Goal: Task Accomplishment & Management: Use online tool/utility

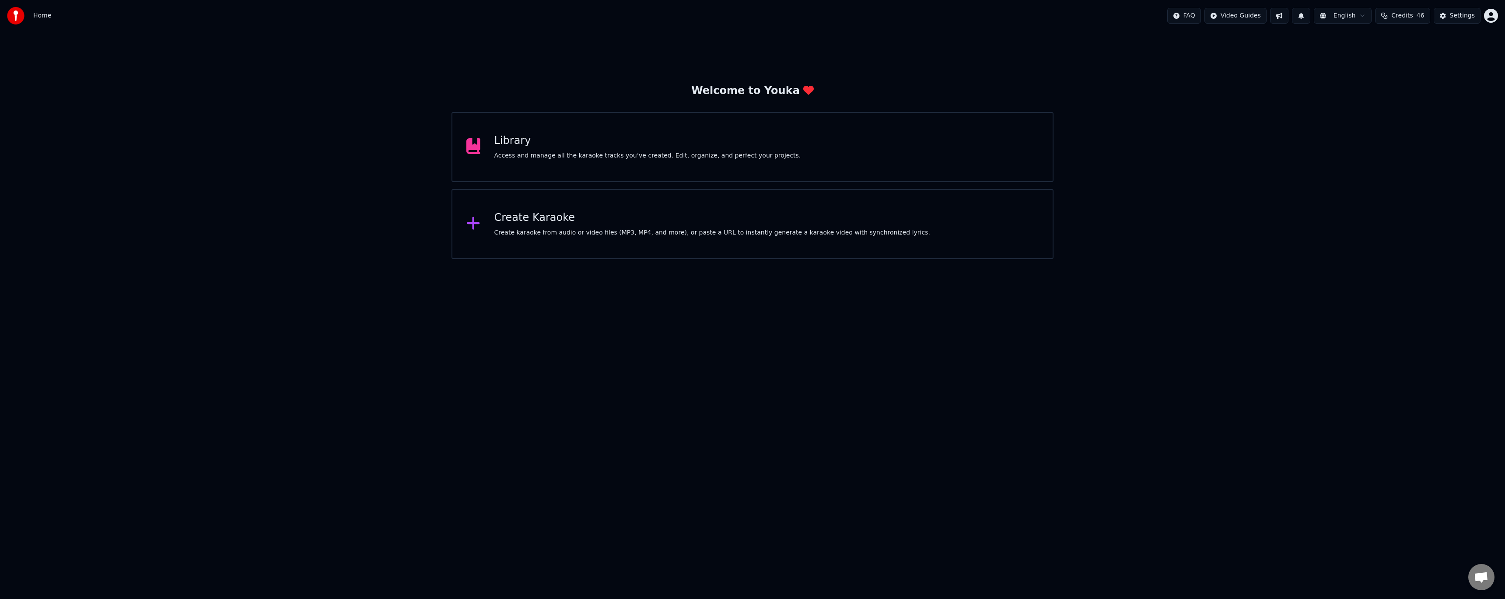
click at [543, 220] on div "Create Karaoke" at bounding box center [712, 218] width 436 height 14
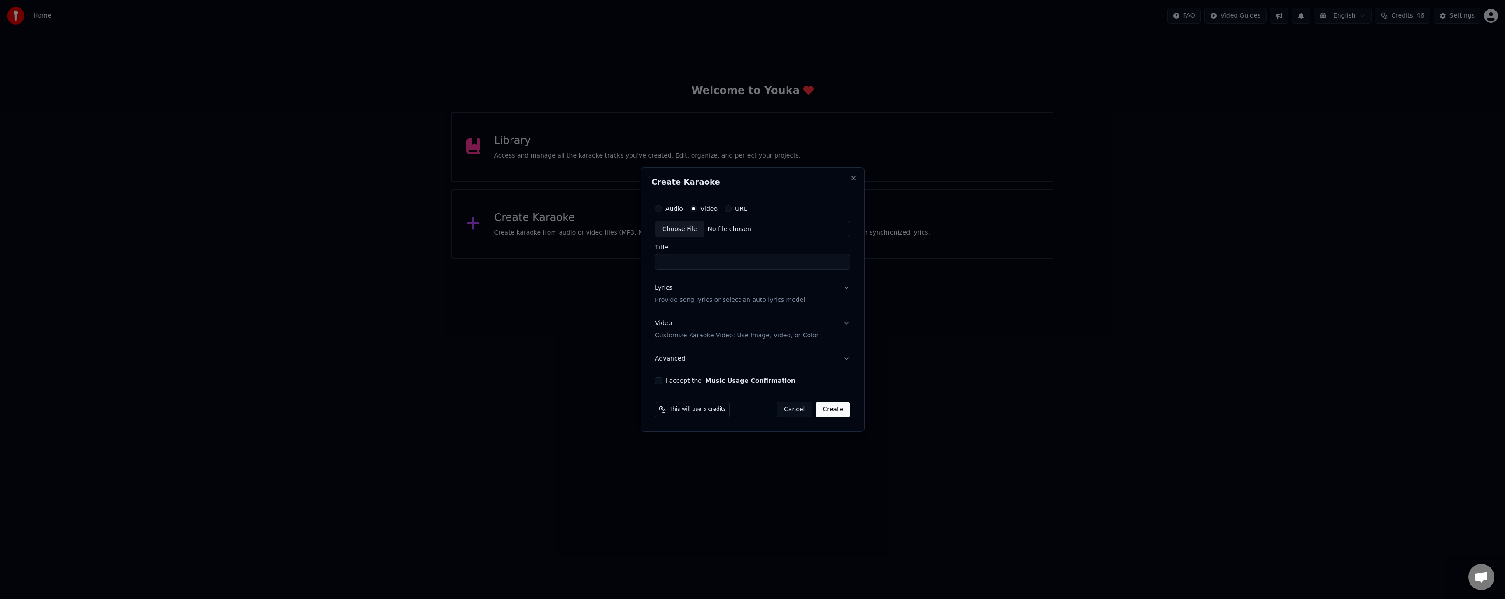
click at [676, 230] on div "Choose File" at bounding box center [679, 229] width 49 height 16
type input "**********"
click at [685, 298] on p "Provide song lyrics or select an auto lyrics model" at bounding box center [728, 300] width 150 height 9
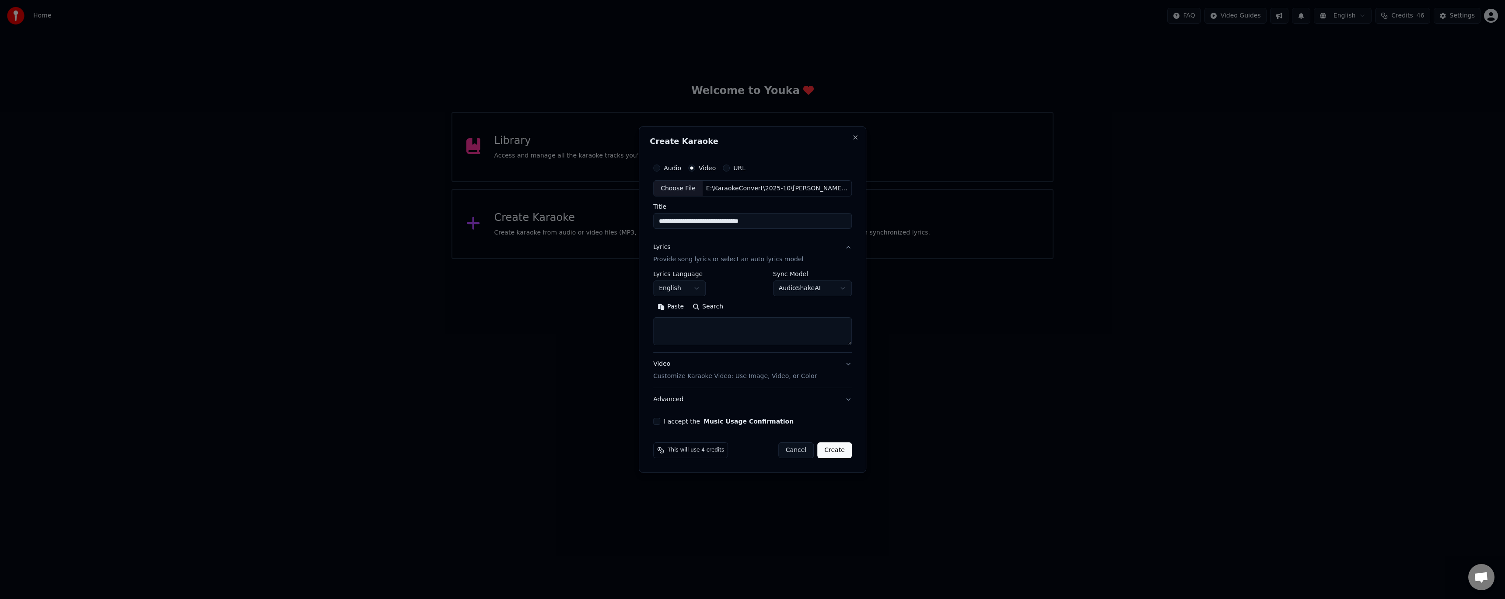
click at [668, 332] on textarea at bounding box center [752, 332] width 199 height 28
paste textarea "**********"
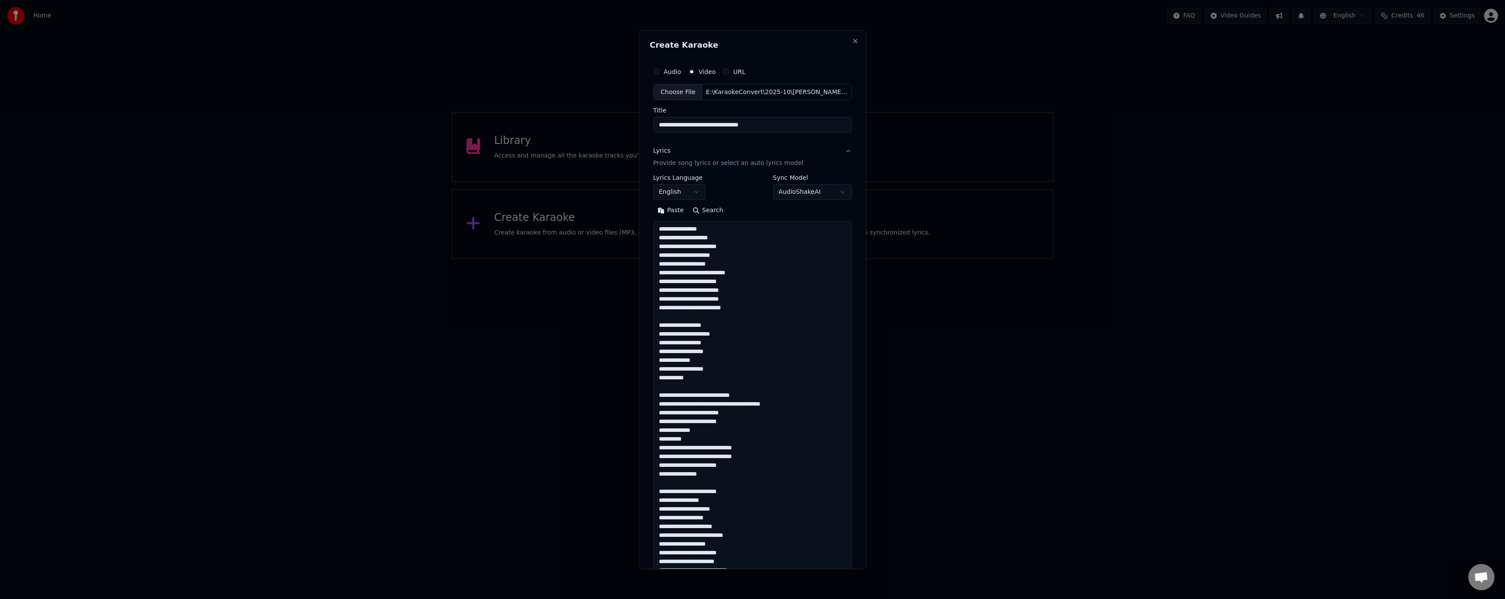
scroll to position [685, 0]
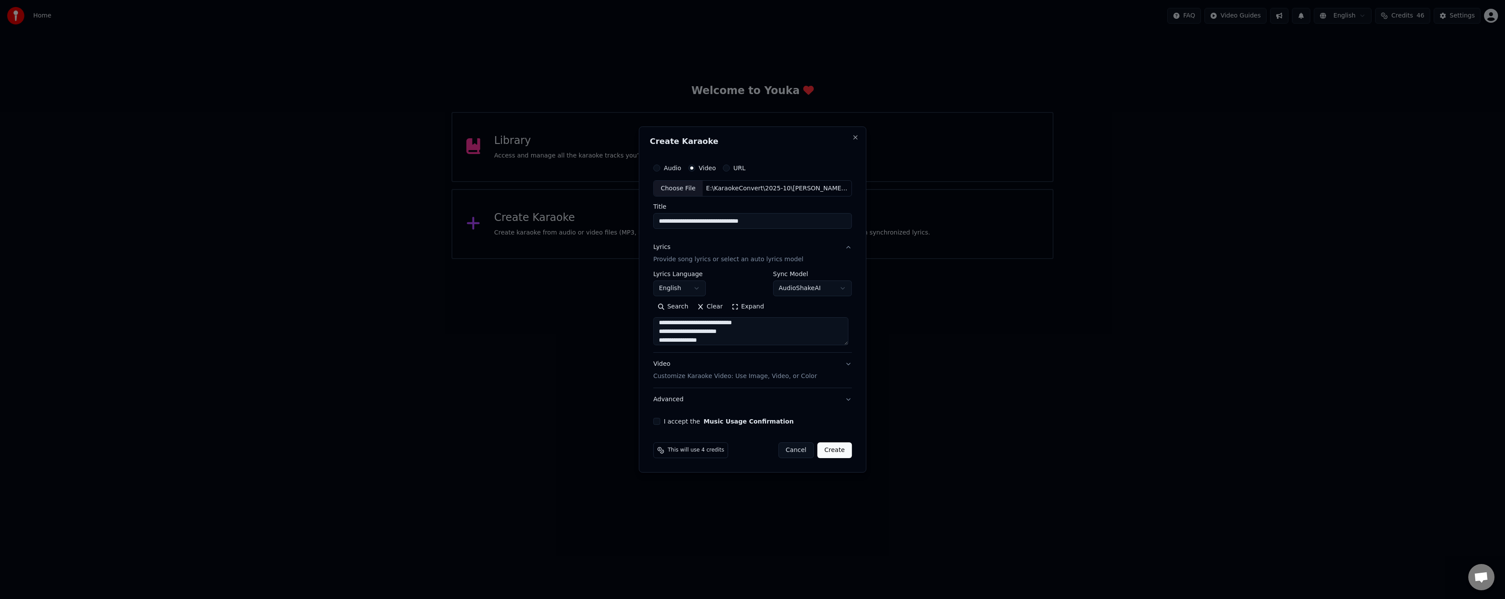
type textarea "**********"
click at [659, 422] on button "I accept the Music Usage Confirmation" at bounding box center [656, 421] width 7 height 7
click at [833, 447] on button "Create" at bounding box center [834, 450] width 35 height 16
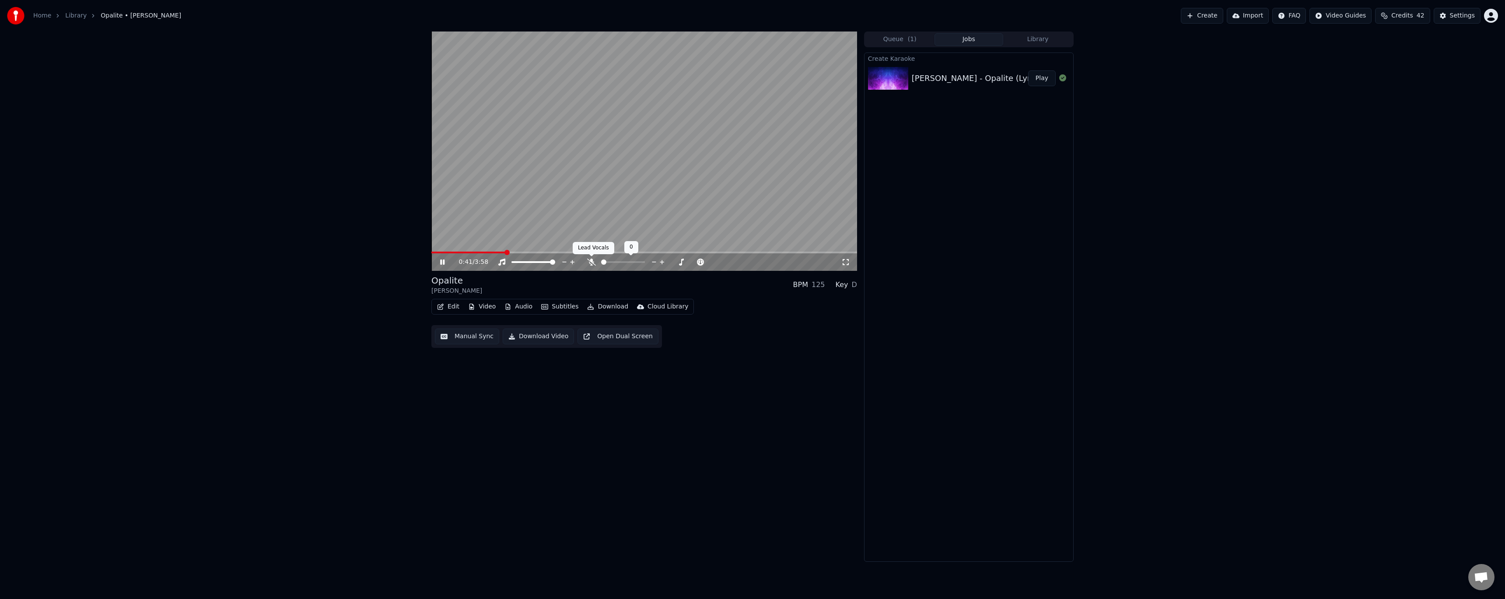
click at [592, 265] on icon at bounding box center [591, 262] width 9 height 7
click at [615, 253] on span at bounding box center [644, 253] width 426 height 2
click at [603, 251] on video at bounding box center [644, 151] width 426 height 239
click at [604, 253] on span at bounding box center [517, 253] width 173 height 2
click at [582, 236] on video at bounding box center [644, 151] width 426 height 239
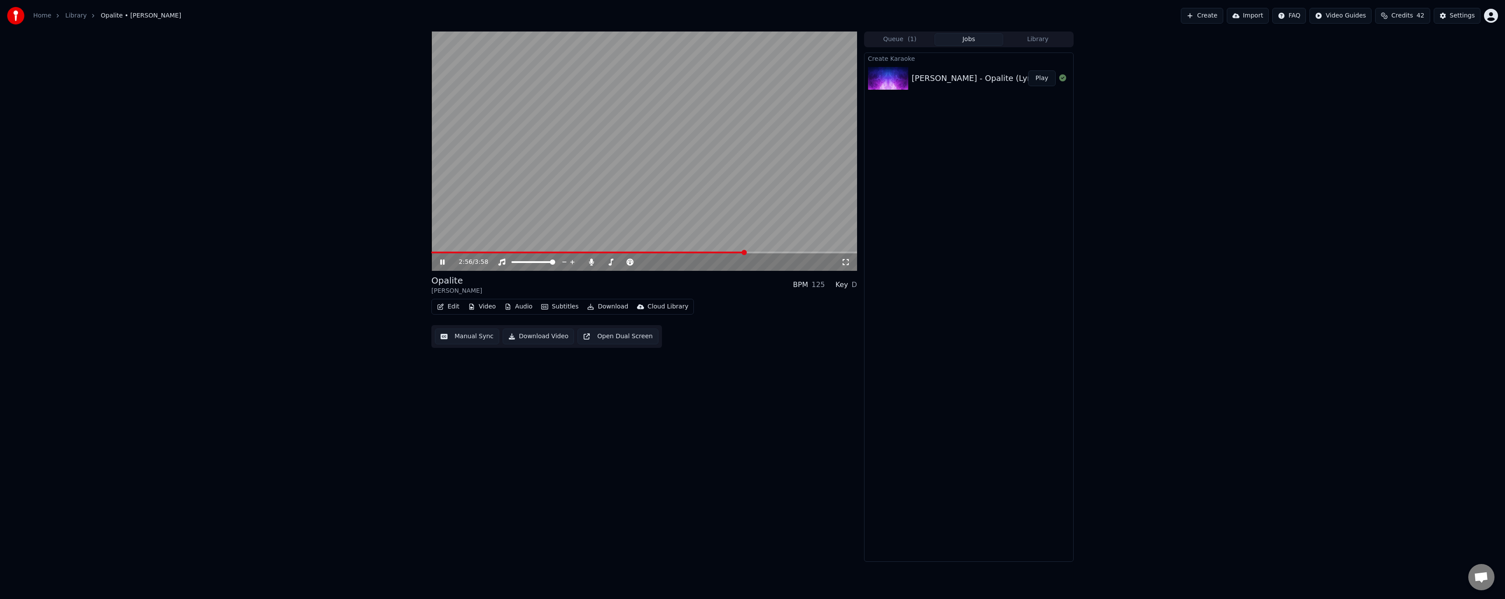
click at [746, 253] on span at bounding box center [644, 253] width 426 height 2
click at [795, 251] on video at bounding box center [644, 151] width 426 height 239
click at [811, 252] on span at bounding box center [644, 253] width 426 height 2
click at [749, 166] on video at bounding box center [644, 151] width 426 height 239
click at [840, 252] on span at bounding box center [644, 253] width 426 height 2
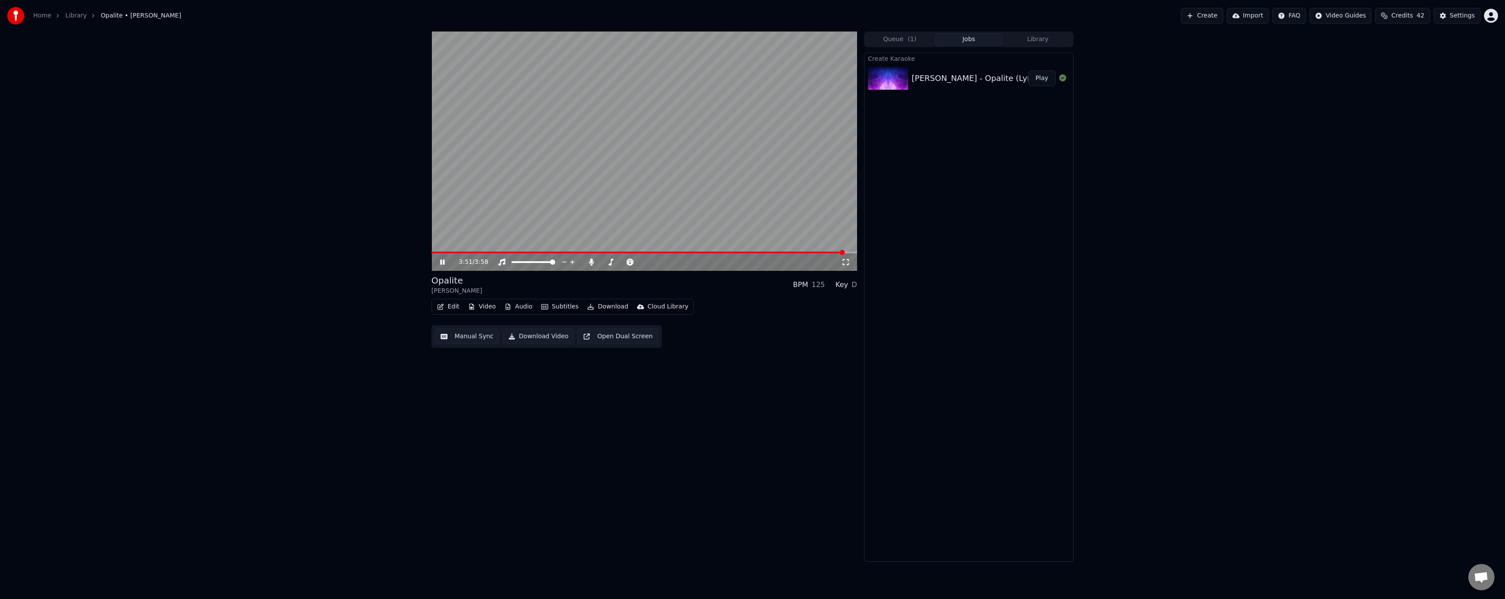
click at [696, 252] on span at bounding box center [637, 253] width 413 height 2
click at [480, 305] on button "Video" at bounding box center [482, 307] width 35 height 12
click at [497, 400] on div "Change Background" at bounding box center [512, 399] width 62 height 9
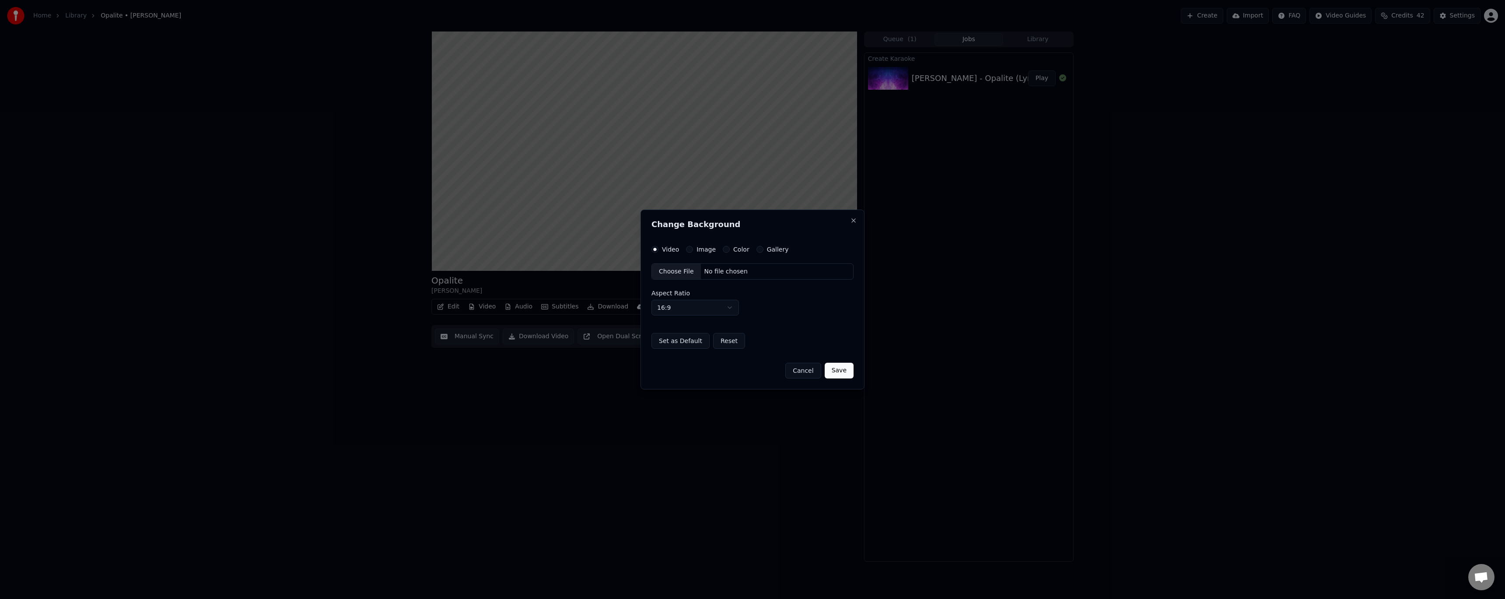
click at [668, 273] on div "Choose File" at bounding box center [676, 272] width 49 height 16
click at [837, 370] on button "Save" at bounding box center [839, 371] width 29 height 16
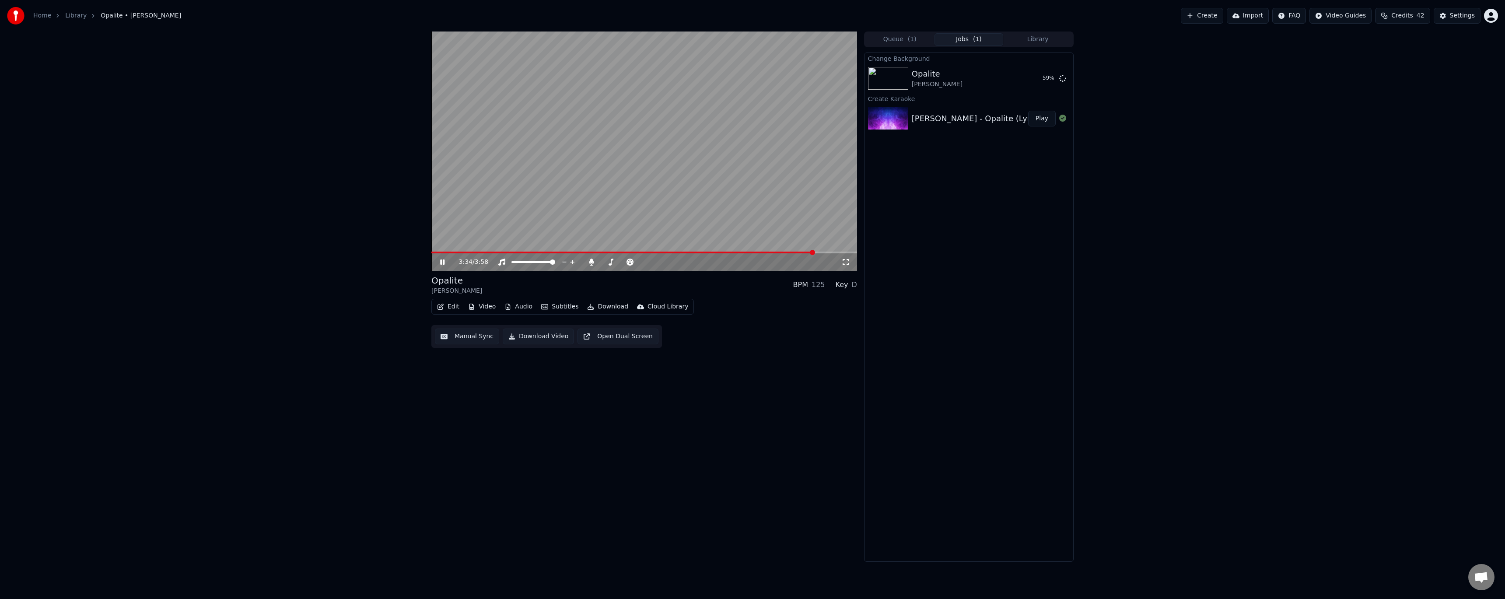
click at [441, 263] on icon at bounding box center [442, 261] width 4 height 5
click at [1042, 78] on button "Play" at bounding box center [1042, 78] width 28 height 16
click at [1449, 17] on button "Settings" at bounding box center [1457, 16] width 47 height 16
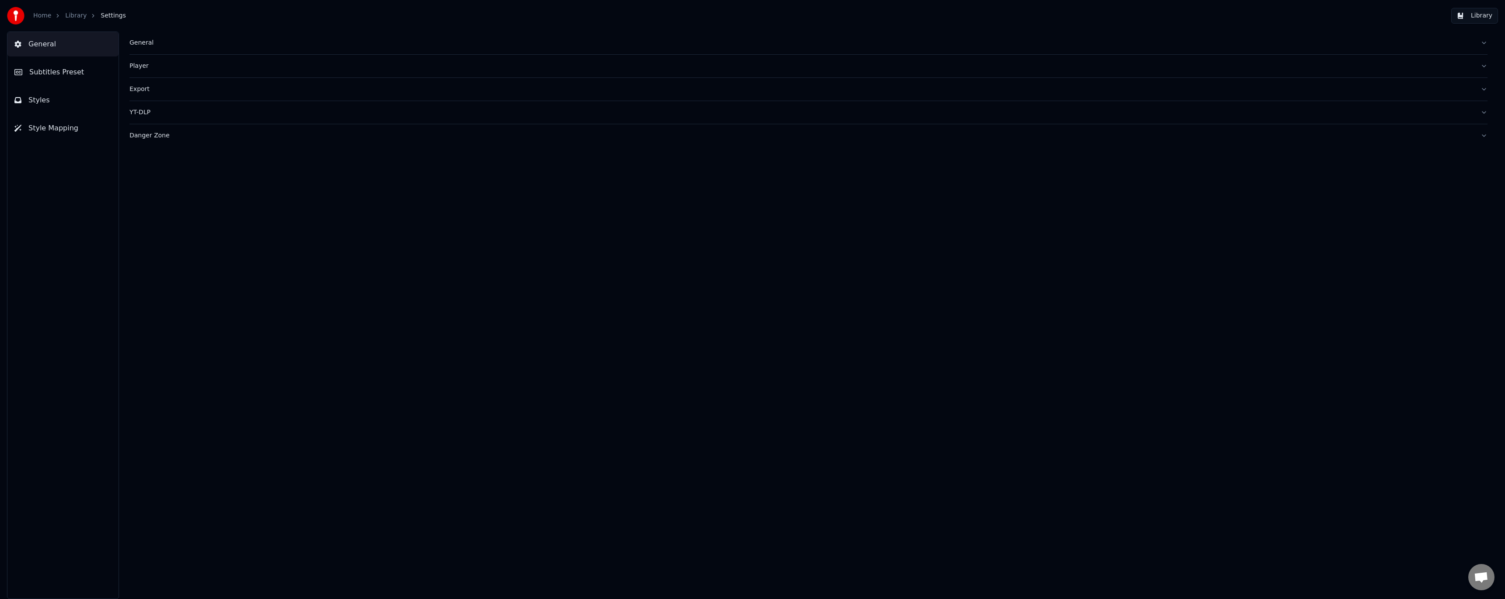
click at [64, 70] on span "Subtitles Preset" at bounding box center [56, 72] width 55 height 11
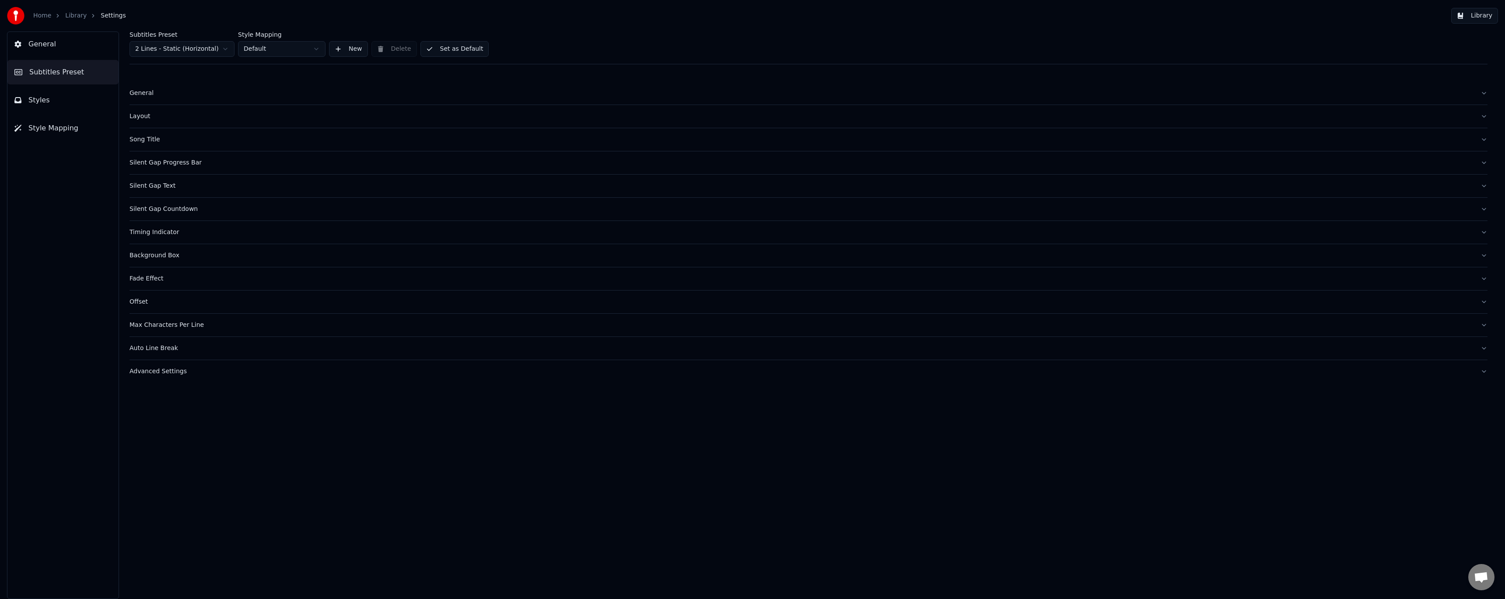
click at [150, 144] on button "Song Title" at bounding box center [809, 139] width 1358 height 23
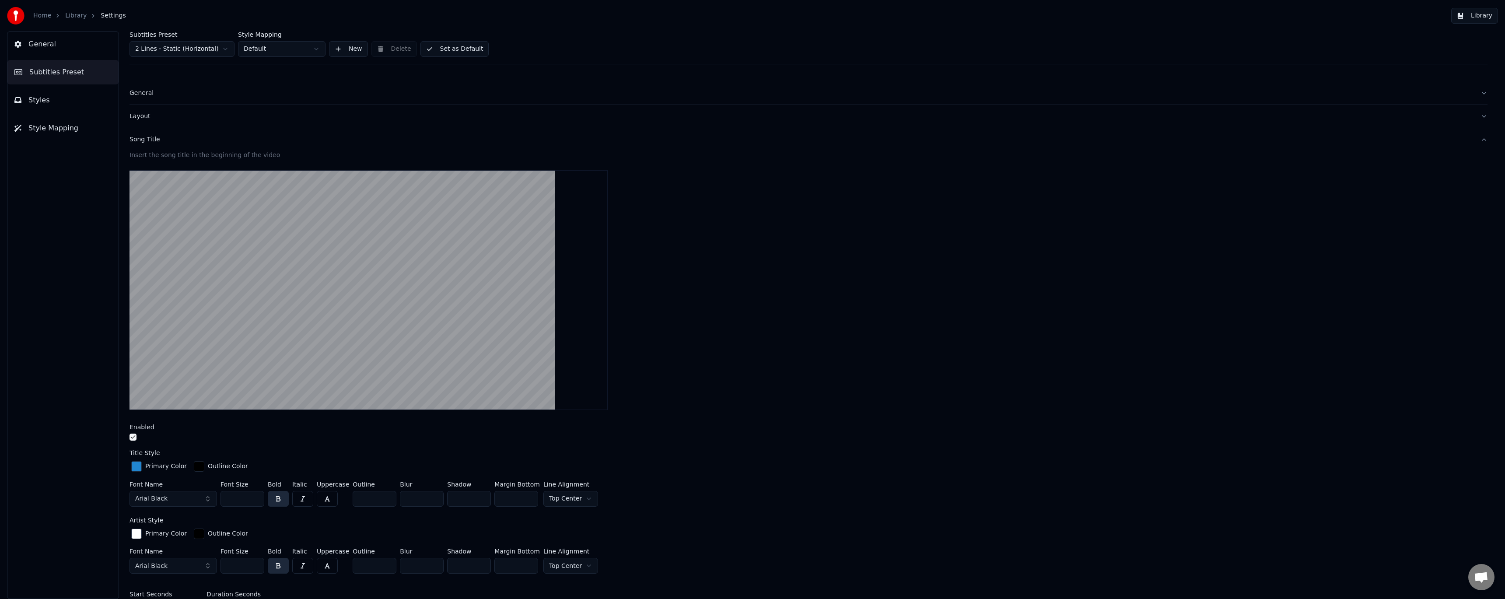
click at [133, 438] on button "button" at bounding box center [133, 437] width 7 height 7
click at [75, 16] on link "Library" at bounding box center [75, 15] width 21 height 9
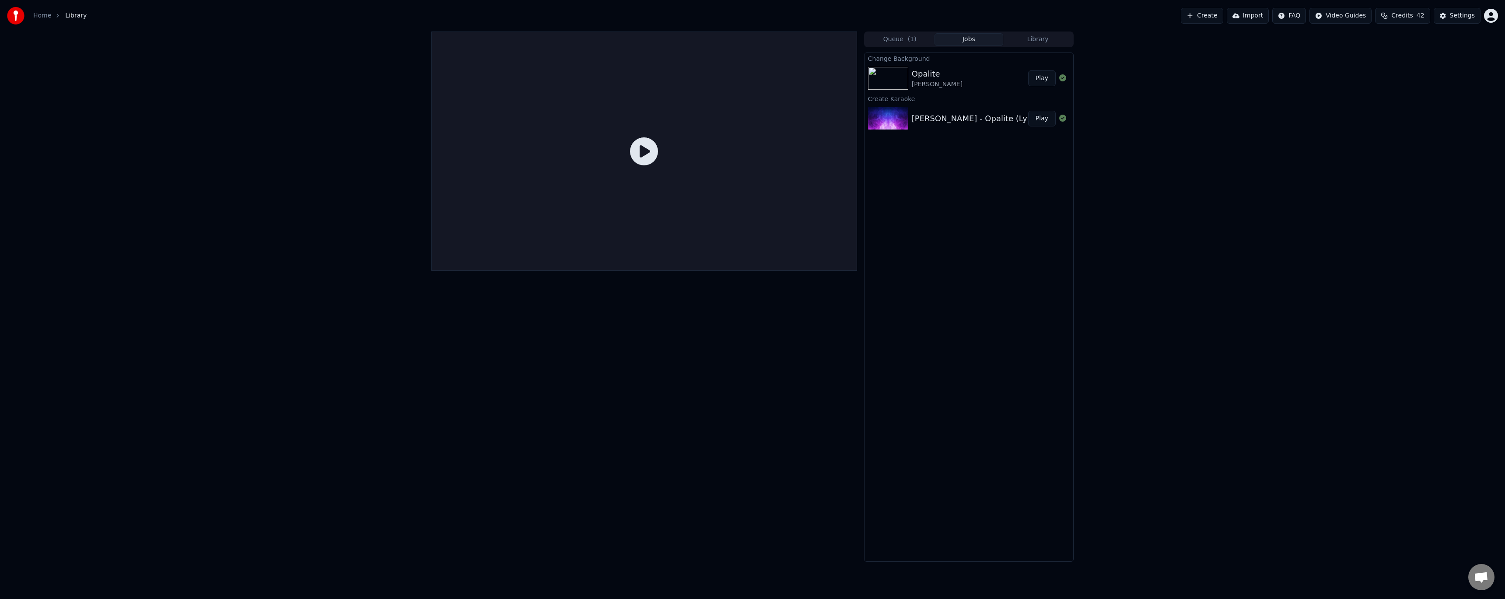
click at [641, 152] on icon at bounding box center [644, 151] width 28 height 28
click at [1048, 80] on button "Play" at bounding box center [1042, 78] width 28 height 16
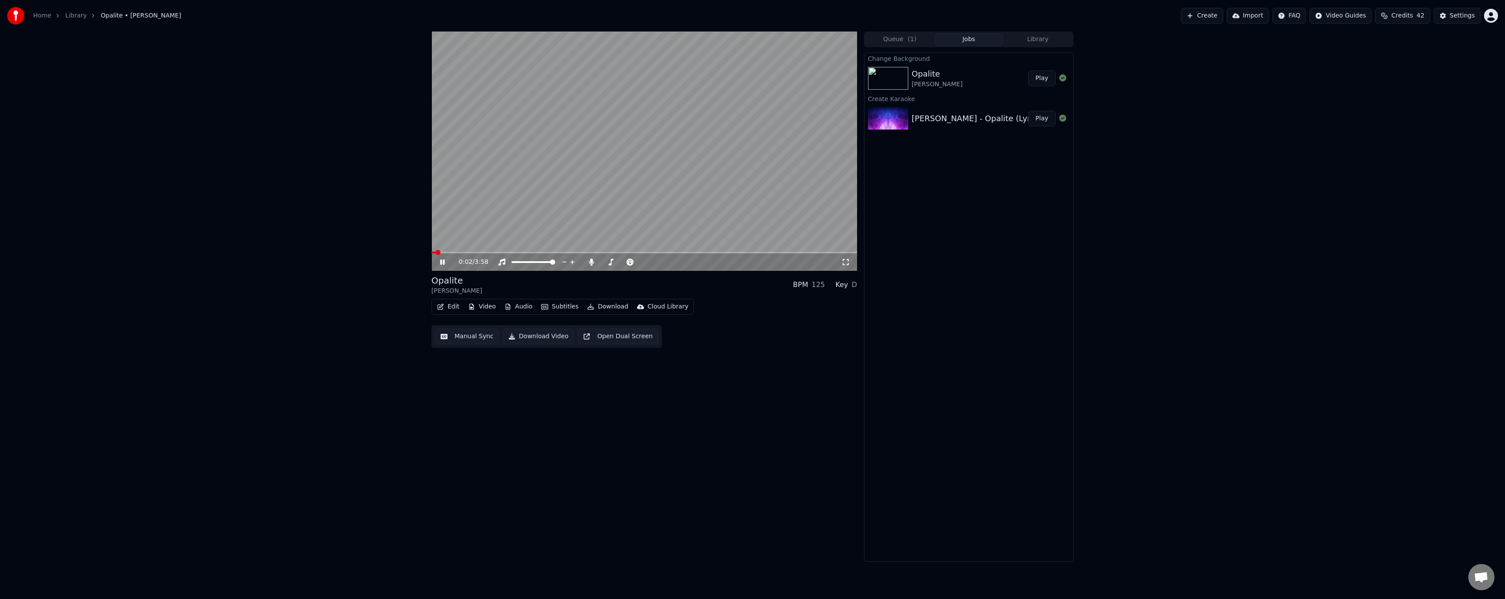
click at [504, 252] on span at bounding box center [644, 253] width 426 height 2
click at [629, 179] on video at bounding box center [644, 151] width 426 height 239
click at [609, 307] on button "Download" at bounding box center [608, 307] width 48 height 12
click at [623, 328] on div "Video [.mp4]" at bounding box center [615, 325] width 39 height 9
click at [1038, 78] on button "Show" at bounding box center [1040, 78] width 32 height 16
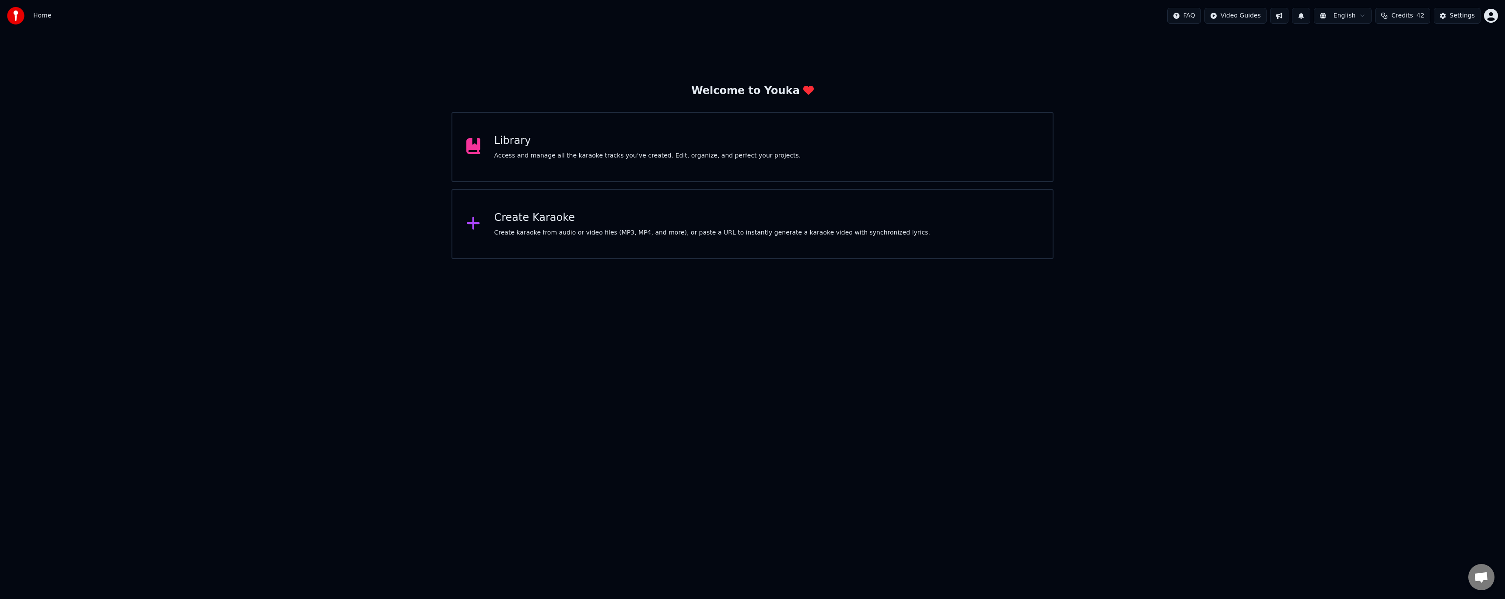
click at [531, 228] on div "Create karaoke from audio or video files (MP3, MP4, and more), or paste a URL t…" at bounding box center [712, 232] width 436 height 9
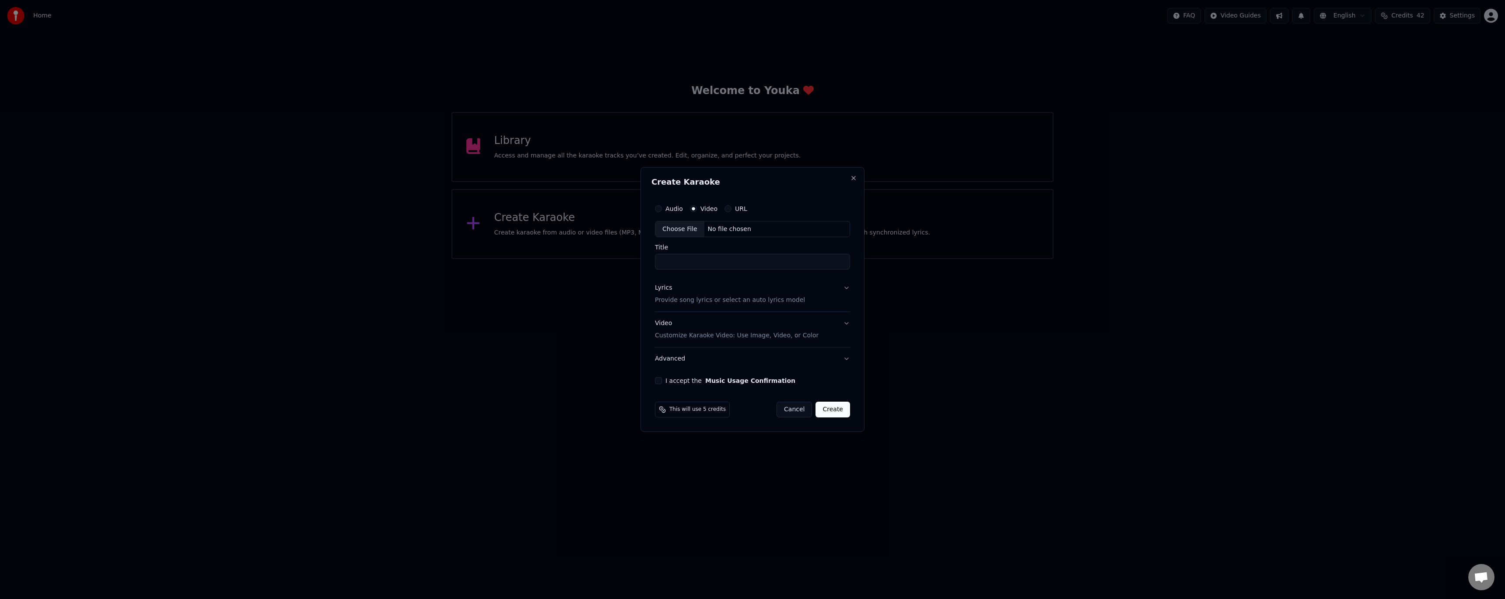
click at [686, 226] on div "Choose File" at bounding box center [679, 229] width 49 height 16
type input "**********"
click at [683, 301] on p "Provide song lyrics or select an auto lyrics model" at bounding box center [728, 300] width 150 height 9
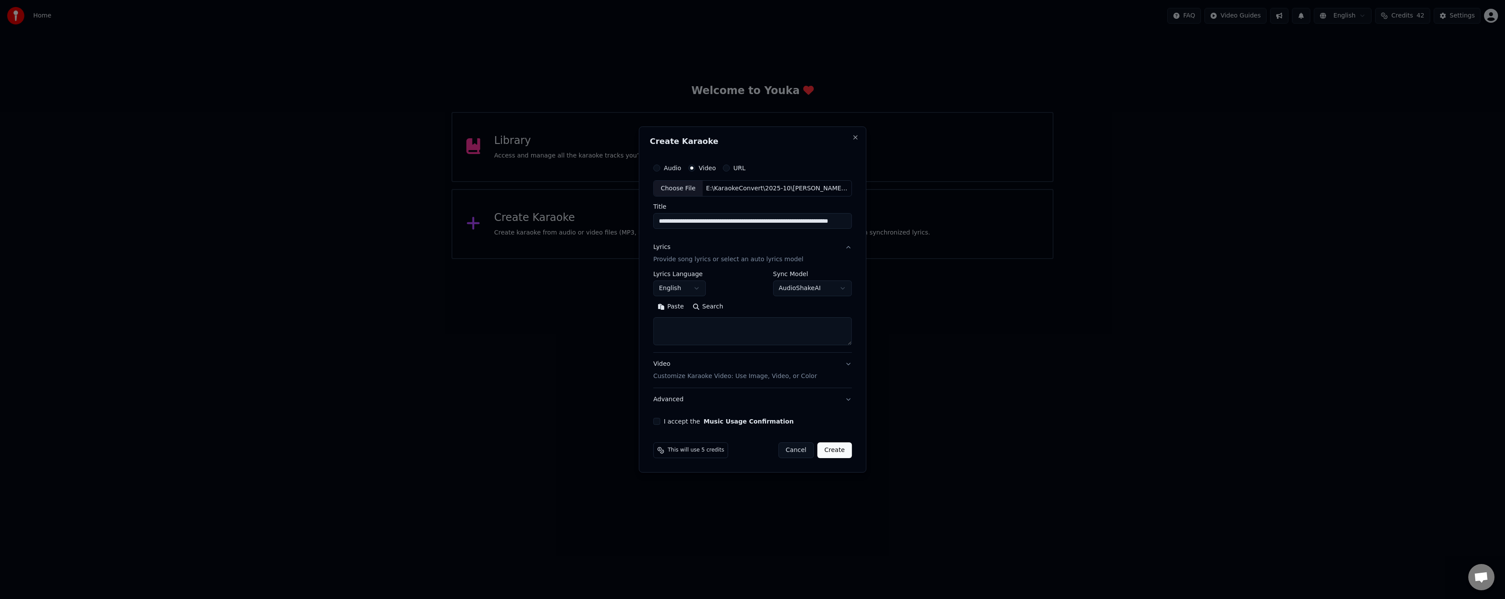
click at [685, 333] on textarea at bounding box center [752, 332] width 199 height 28
paste textarea "**********"
type textarea "**********"
click at [659, 422] on button "I accept the Music Usage Confirmation" at bounding box center [656, 421] width 7 height 7
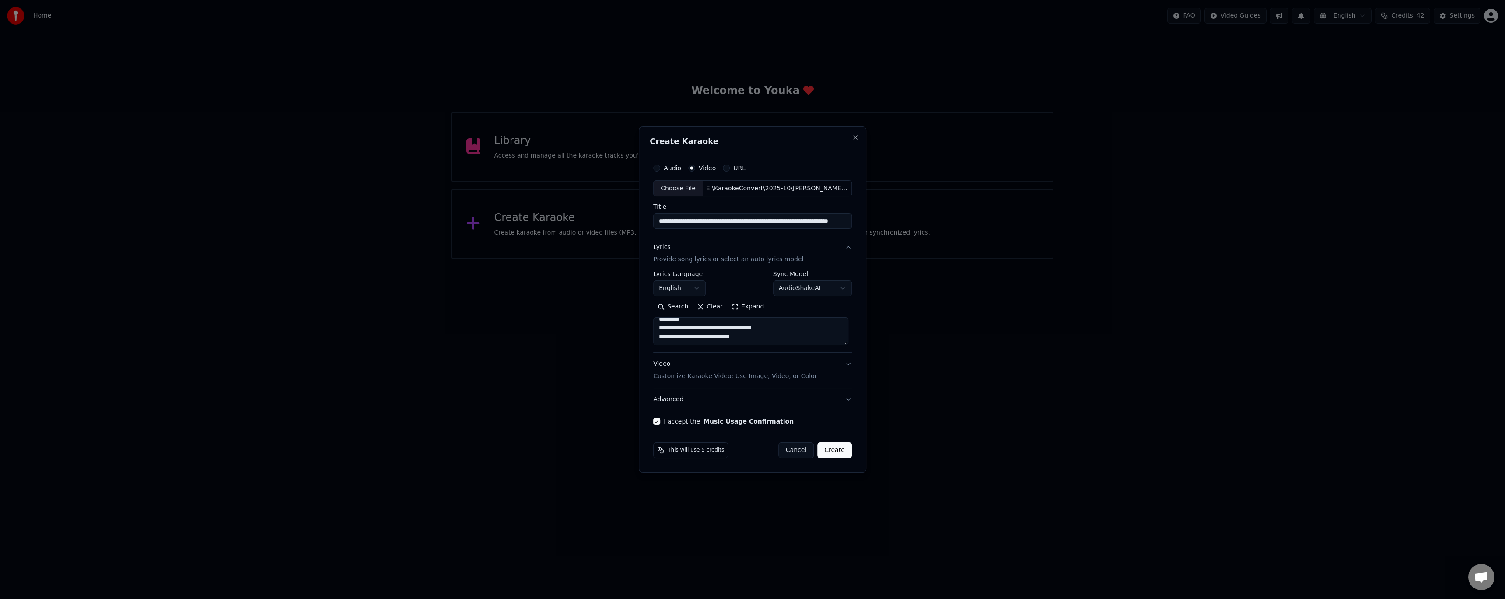
click at [830, 451] on button "Create" at bounding box center [834, 450] width 35 height 16
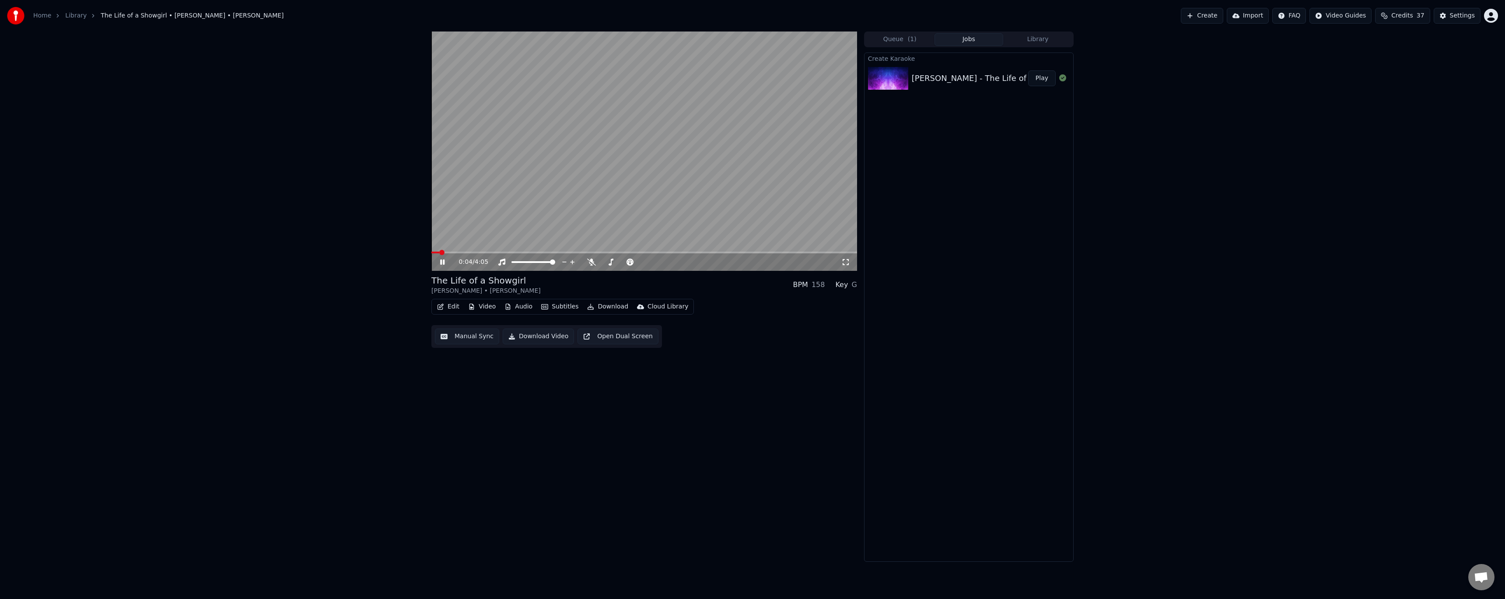
click at [487, 253] on span at bounding box center [644, 253] width 426 height 2
click at [592, 265] on icon at bounding box center [591, 262] width 9 height 7
click at [459, 252] on span at bounding box center [470, 253] width 79 height 2
click at [557, 251] on video at bounding box center [644, 151] width 426 height 239
click at [556, 252] on span at bounding box center [644, 253] width 426 height 2
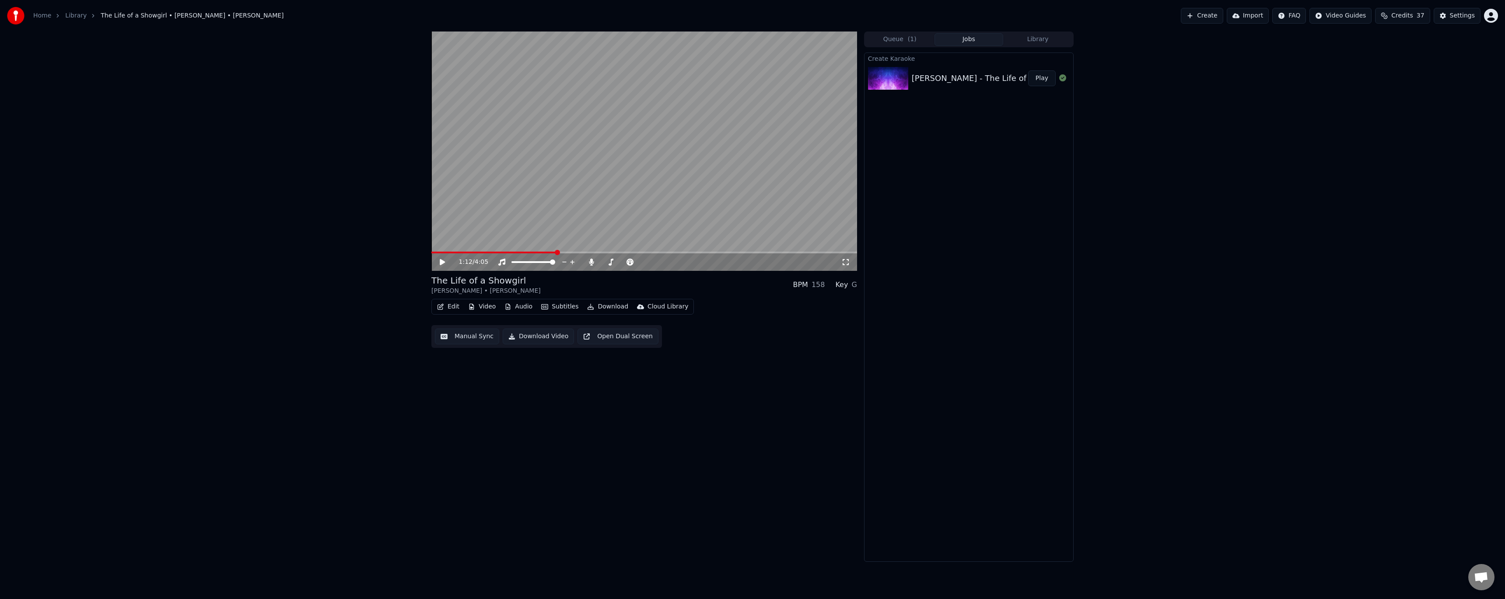
click at [438, 262] on div "1:12 / 4:05" at bounding box center [644, 262] width 419 height 9
click at [443, 262] on icon at bounding box center [442, 262] width 5 height 6
click at [609, 252] on span at bounding box center [644, 253] width 426 height 2
click at [677, 252] on span at bounding box center [644, 253] width 426 height 2
click at [741, 252] on span at bounding box center [644, 253] width 426 height 2
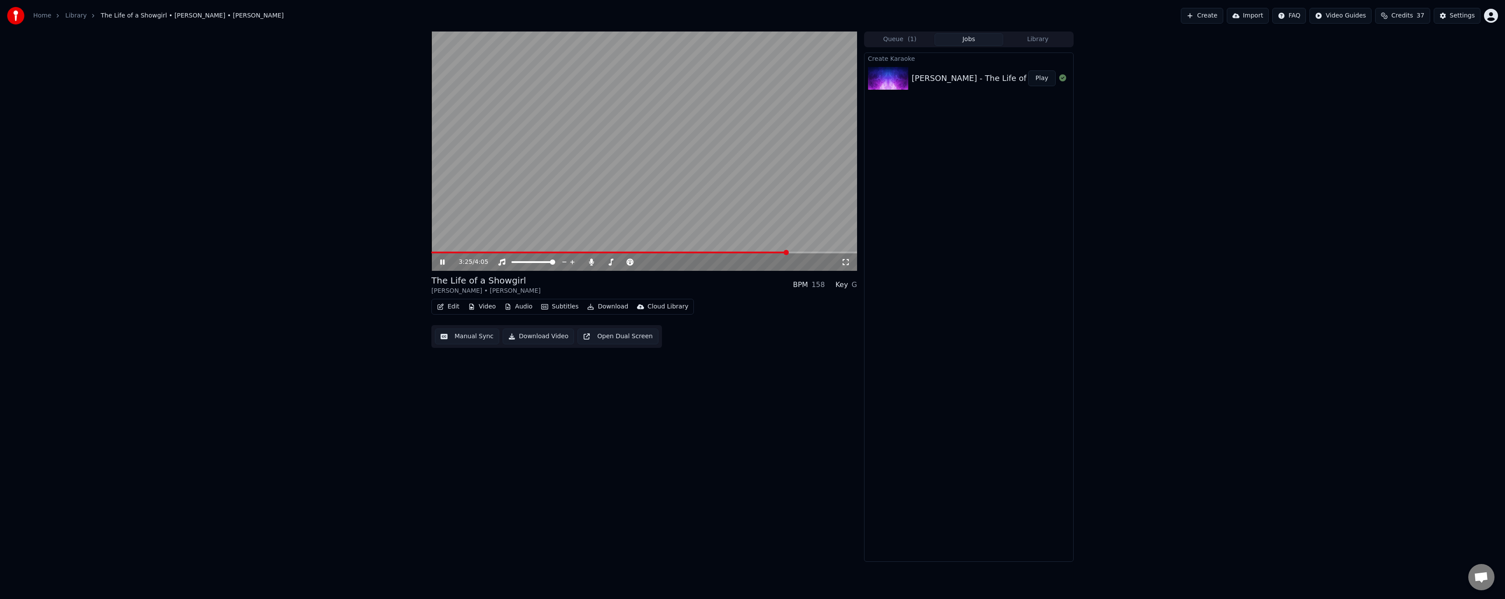
click at [702, 252] on span at bounding box center [609, 253] width 357 height 2
click at [565, 305] on button "Subtitles" at bounding box center [560, 307] width 44 height 12
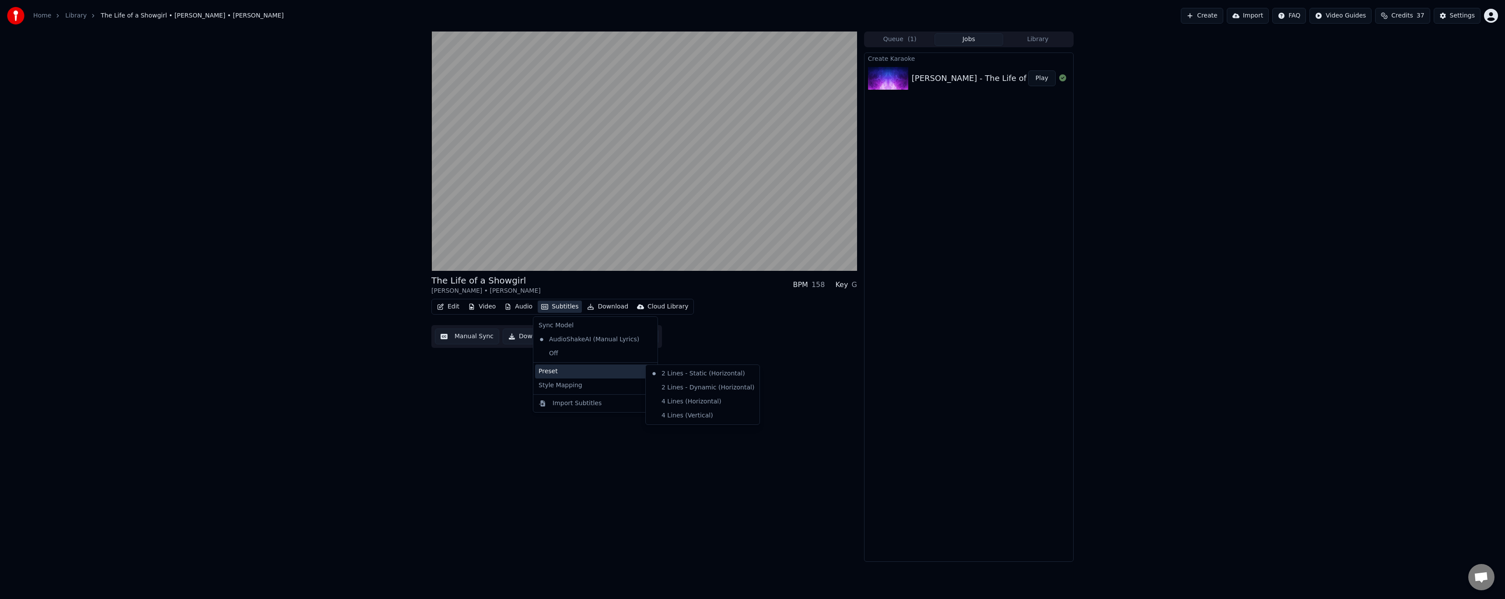
click at [575, 371] on div "Preset" at bounding box center [595, 371] width 121 height 14
click at [578, 383] on div "Style Mapping" at bounding box center [595, 385] width 121 height 14
click at [383, 407] on div "The Life of a Showgirl Taylor Swift • Sabrina Carpenter BPM 158 Key G Edit Vide…" at bounding box center [752, 297] width 1505 height 530
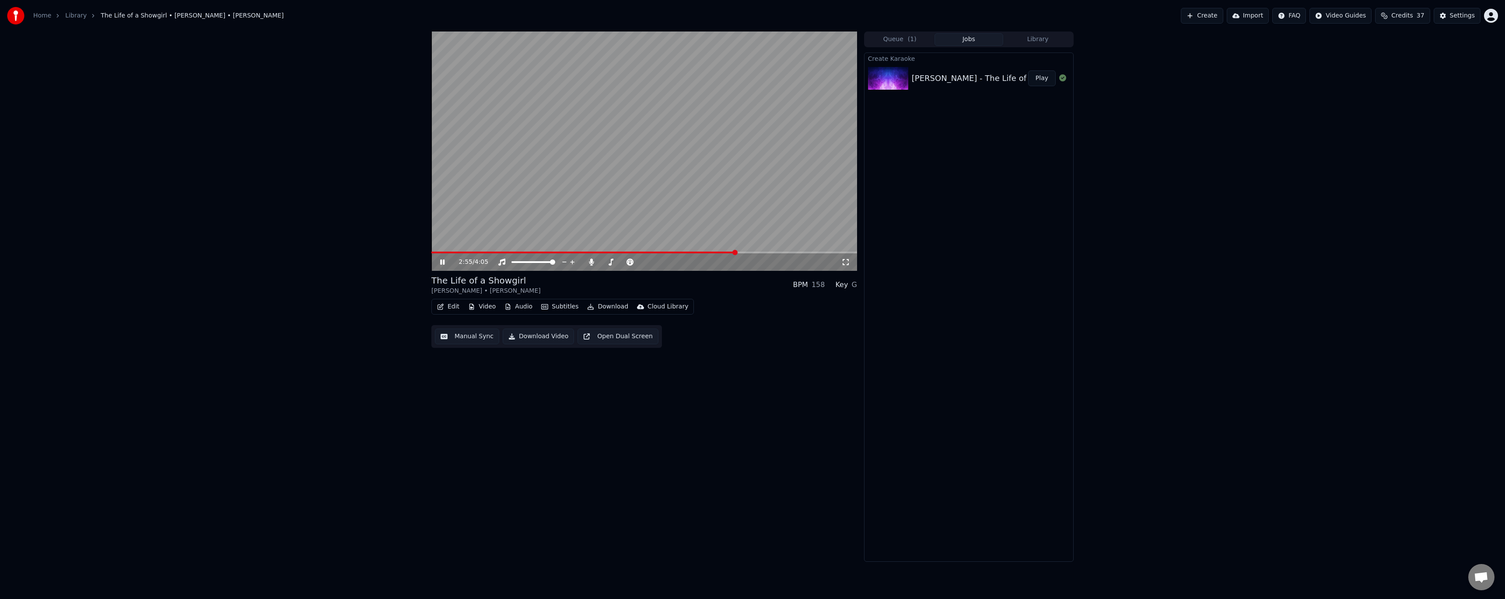
click at [613, 180] on video at bounding box center [644, 151] width 426 height 239
click at [1454, 0] on div "Home Library The Life of a Showgirl • Taylor Swift • Sabrina Carpenter Create I…" at bounding box center [752, 16] width 1505 height 32
